Goal: Browse casually

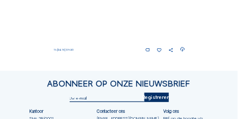
scroll to position [560, 0]
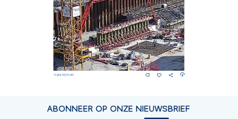
drag, startPoint x: 172, startPoint y: 34, endPoint x: 98, endPoint y: 59, distance: 78.1
click at [109, 56] on img at bounding box center [119, 34] width 132 height 74
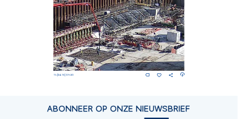
drag, startPoint x: 98, startPoint y: 59, endPoint x: 73, endPoint y: 60, distance: 24.5
click at [96, 59] on img at bounding box center [119, 34] width 132 height 74
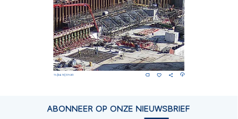
click at [73, 60] on img at bounding box center [119, 34] width 132 height 74
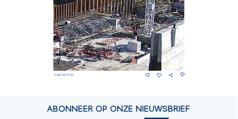
drag, startPoint x: 139, startPoint y: 51, endPoint x: 109, endPoint y: 30, distance: 36.4
click at [107, 38] on img at bounding box center [119, 34] width 132 height 74
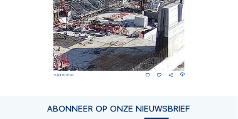
click at [109, 29] on img at bounding box center [119, 34] width 132 height 74
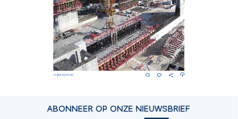
drag, startPoint x: 87, startPoint y: 45, endPoint x: 149, endPoint y: 22, distance: 65.7
click at [149, 22] on img at bounding box center [119, 34] width 132 height 74
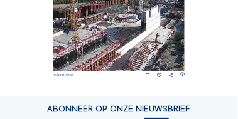
drag, startPoint x: 121, startPoint y: 36, endPoint x: 72, endPoint y: 51, distance: 51.4
click at [72, 51] on img at bounding box center [119, 34] width 132 height 74
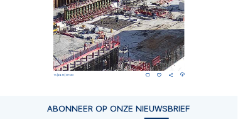
drag, startPoint x: 148, startPoint y: 24, endPoint x: 120, endPoint y: 21, distance: 27.8
click at [120, 21] on img at bounding box center [119, 34] width 132 height 74
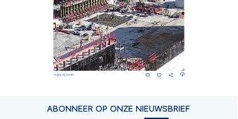
drag, startPoint x: 137, startPoint y: 24, endPoint x: 173, endPoint y: 21, distance: 36.5
click at [172, 21] on img at bounding box center [119, 34] width 132 height 74
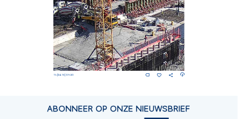
drag, startPoint x: 124, startPoint y: 28, endPoint x: 167, endPoint y: 25, distance: 43.4
click at [167, 25] on img at bounding box center [119, 34] width 132 height 74
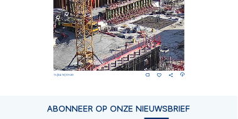
drag, startPoint x: 162, startPoint y: 30, endPoint x: 122, endPoint y: 41, distance: 41.7
click at [117, 43] on img at bounding box center [119, 34] width 132 height 74
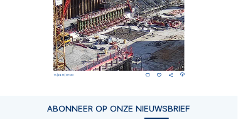
drag, startPoint x: 150, startPoint y: 27, endPoint x: 124, endPoint y: 33, distance: 26.9
click at [125, 33] on img at bounding box center [119, 34] width 132 height 74
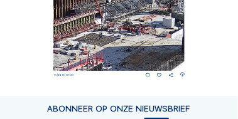
drag, startPoint x: 166, startPoint y: 36, endPoint x: 151, endPoint y: 35, distance: 15.1
click at [151, 35] on img at bounding box center [119, 34] width 132 height 74
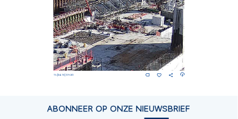
drag, startPoint x: 149, startPoint y: 33, endPoint x: 122, endPoint y: 32, distance: 27.6
click at [122, 32] on img at bounding box center [119, 34] width 132 height 74
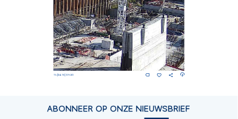
drag, startPoint x: 147, startPoint y: 44, endPoint x: 98, endPoint y: 39, distance: 49.8
click at [98, 40] on img at bounding box center [119, 34] width 132 height 74
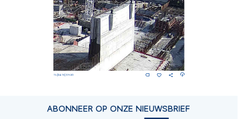
drag, startPoint x: 131, startPoint y: 64, endPoint x: 150, endPoint y: 21, distance: 46.6
click at [149, 22] on img at bounding box center [119, 34] width 132 height 74
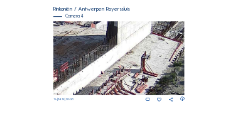
scroll to position [535, 0]
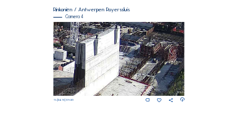
drag, startPoint x: 141, startPoint y: 43, endPoint x: 114, endPoint y: 73, distance: 40.4
click at [114, 73] on img at bounding box center [119, 59] width 132 height 74
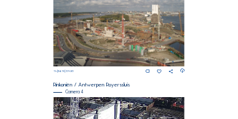
scroll to position [460, 0]
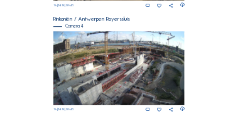
scroll to position [532, 0]
